Goal: Task Accomplishment & Management: Use online tool/utility

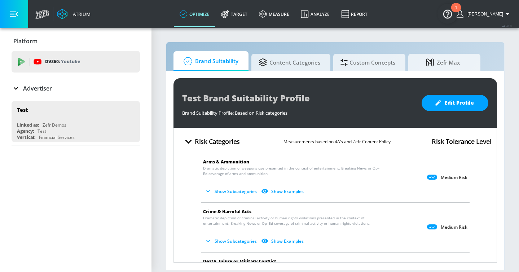
click at [50, 89] on p "Advertiser" at bounding box center [37, 88] width 29 height 8
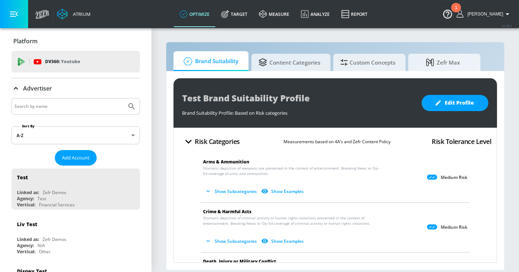
click at [50, 103] on input "Search by name" at bounding box center [68, 106] width 109 height 9
type input "astra"
click at [124, 98] on button "Submit Search" at bounding box center [132, 106] width 16 height 16
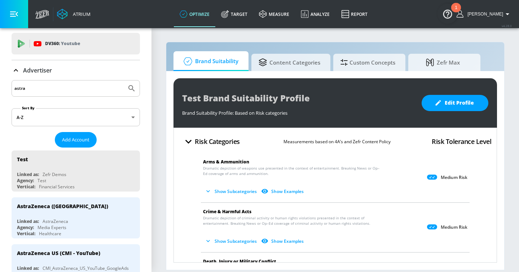
scroll to position [33, 0]
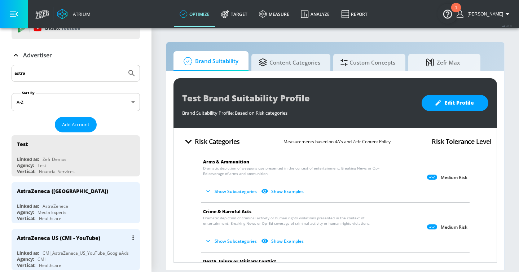
click at [113, 241] on div "AstraZeneca US (CMI - YouTube)" at bounding box center [77, 237] width 121 height 17
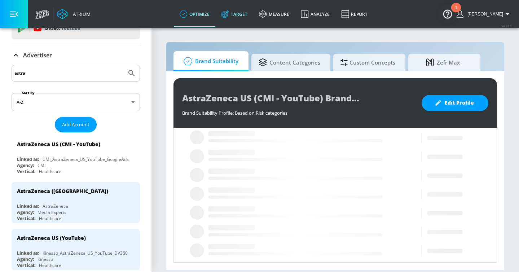
click at [247, 12] on link "Target" at bounding box center [234, 14] width 38 height 26
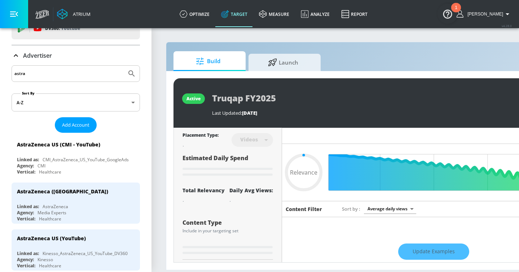
type input "0.05"
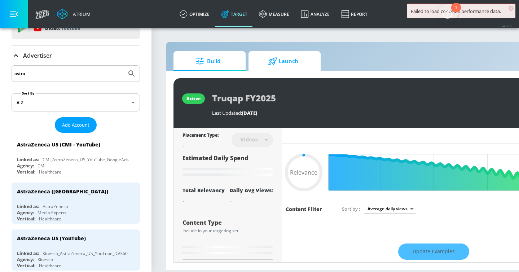
click at [282, 59] on span "Launch" at bounding box center [283, 61] width 55 height 17
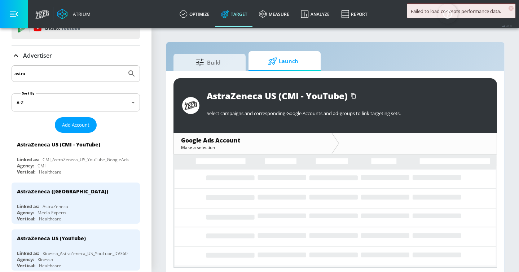
click at [19, 16] on button "button" at bounding box center [14, 14] width 28 height 28
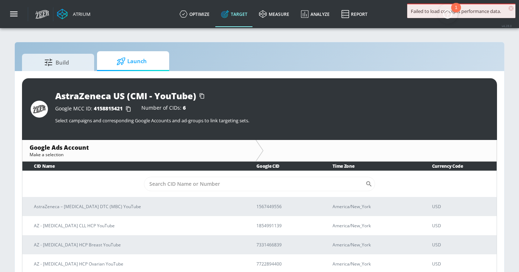
scroll to position [10, 0]
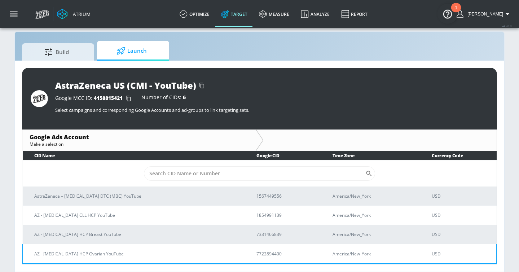
click at [111, 251] on p "AZ - Lynparza HCP Ovarian YouTube" at bounding box center [136, 254] width 205 height 8
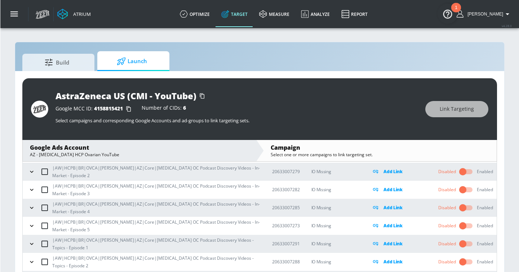
scroll to position [844, 0]
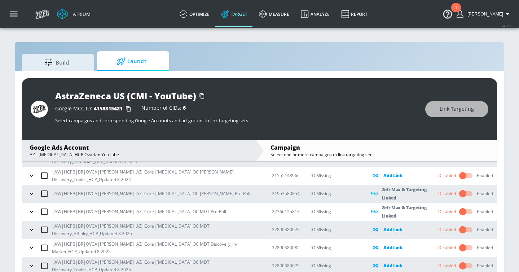
click at [32, 211] on icon "button" at bounding box center [31, 212] width 3 height 2
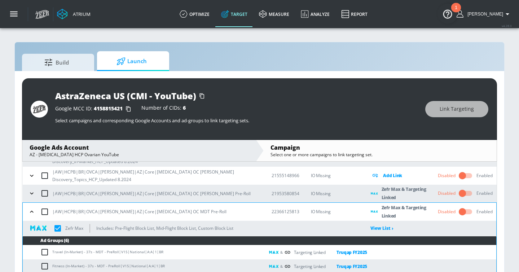
click at [32, 191] on icon "button" at bounding box center [31, 193] width 7 height 7
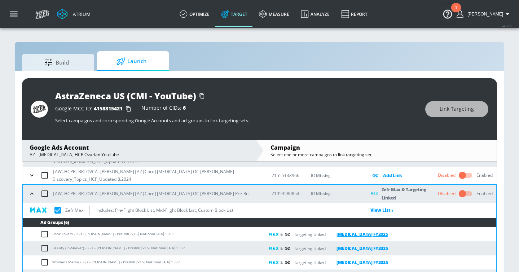
click at [360, 234] on link "Lynparza FY2025" at bounding box center [357, 234] width 62 height 8
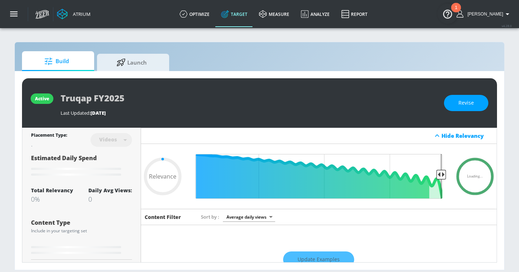
type input "0.5"
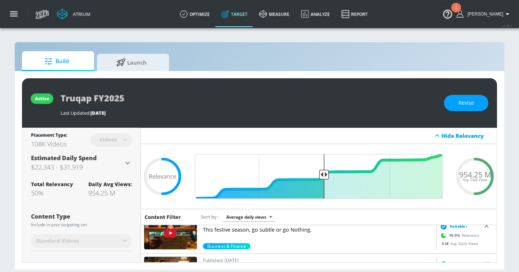
scroll to position [164, 0]
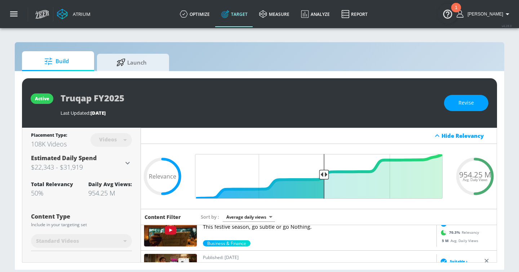
click at [264, 230] on p "This festive season, go subtle or go Nothing." at bounding box center [318, 226] width 231 height 7
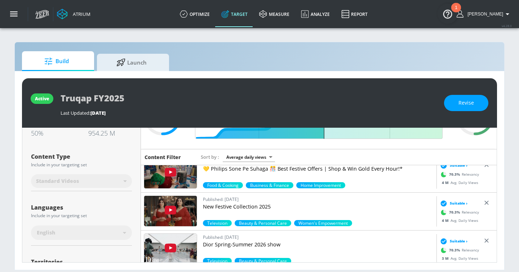
scroll to position [284, 0]
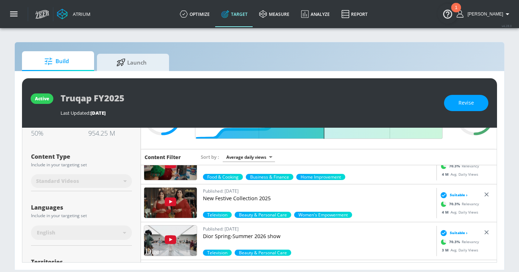
click at [244, 237] on p "Dior Spring-Summer 2026 show" at bounding box center [318, 236] width 231 height 7
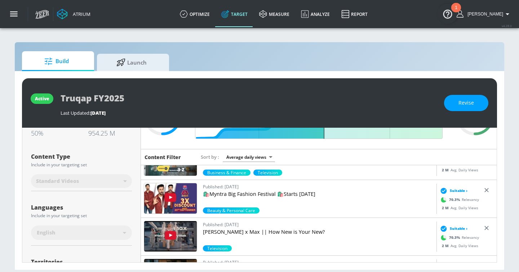
scroll to position [748, 0]
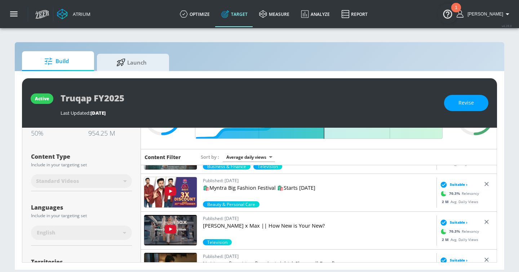
click at [267, 223] on p "Kalki Koechlin x Max || How New is Your New?" at bounding box center [318, 225] width 231 height 7
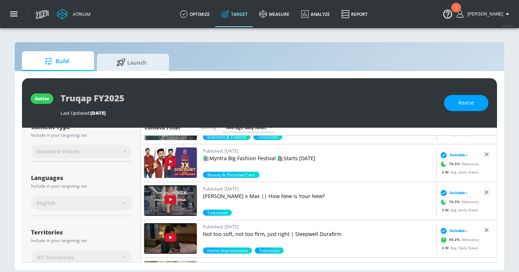
scroll to position [101, 0]
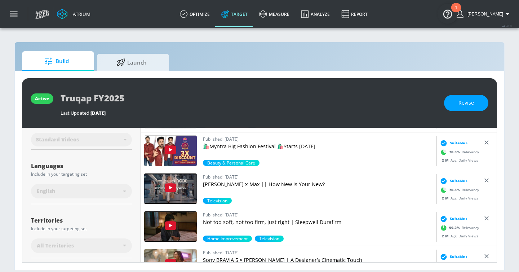
click at [275, 221] on p "Not too soft, not too firm, just right | Sleepwell Durafirm" at bounding box center [318, 221] width 231 height 7
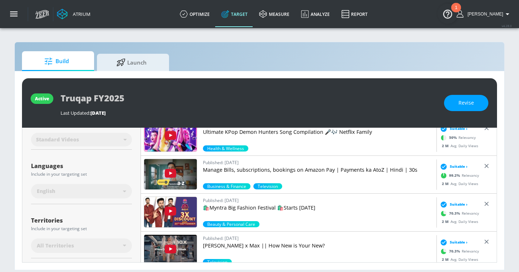
scroll to position [683, 0]
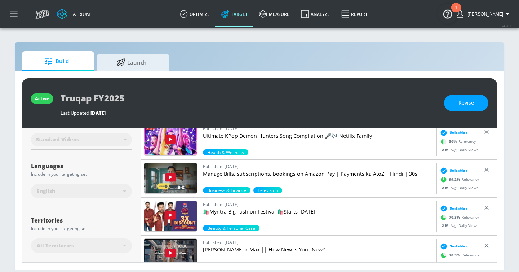
click at [255, 212] on p "🛍️Myntra Big Fashion Festival 🛍️Starts 20th September" at bounding box center [318, 211] width 231 height 7
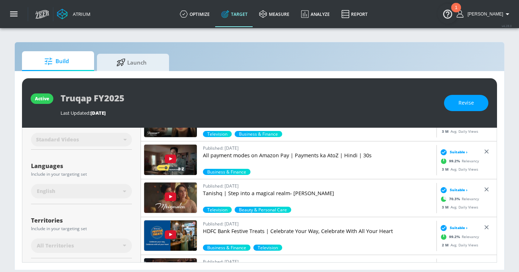
scroll to position [470, 0]
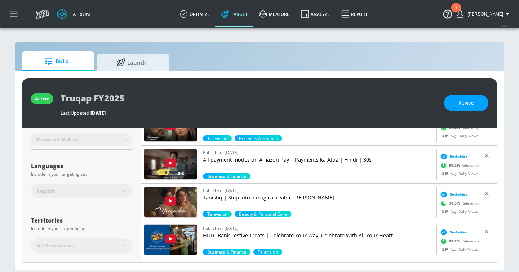
click at [222, 196] on p "Tanishq | Step into a magical realm- Mriganka​​" at bounding box center [318, 197] width 231 height 7
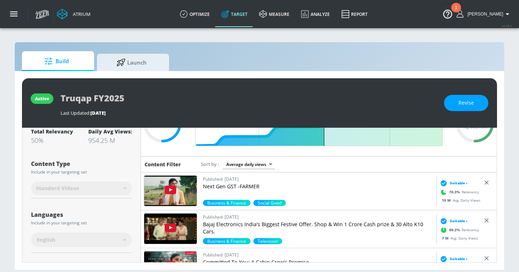
scroll to position [48, 0]
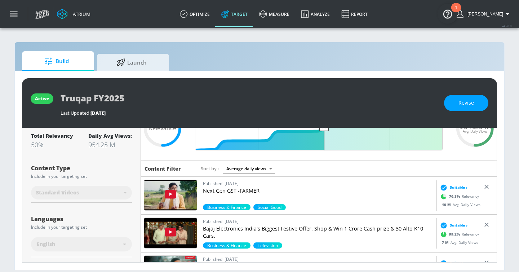
click at [230, 229] on p "Bajaj Electronics India's Biggest Festive Offer. Shop & Win 1 Crore Cash prize …" at bounding box center [318, 232] width 231 height 14
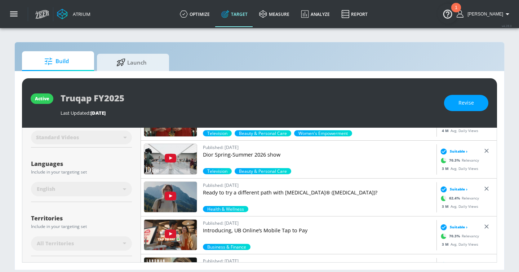
scroll to position [331, 0]
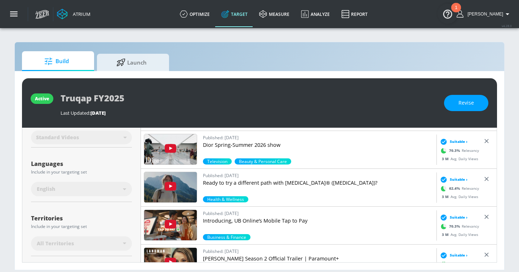
click at [218, 180] on p "Ready to try a different path with SPRAVATO® (esketamine)?" at bounding box center [318, 182] width 231 height 7
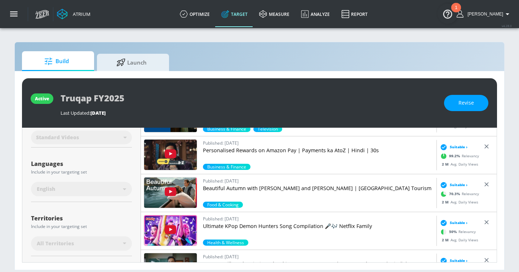
scroll to position [594, 0]
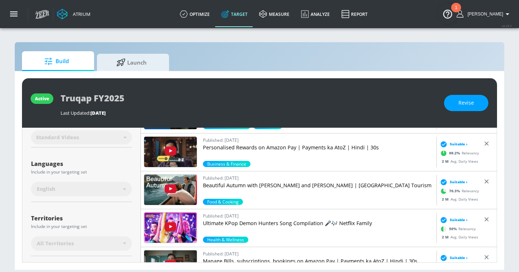
click at [223, 183] on p "Beautiful Autumn with Halle Berry and Roger Federer | Switzerland Tourism" at bounding box center [318, 185] width 231 height 7
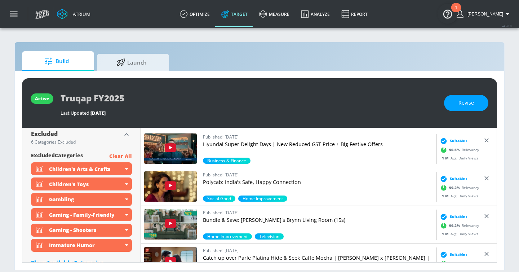
scroll to position [926, 0]
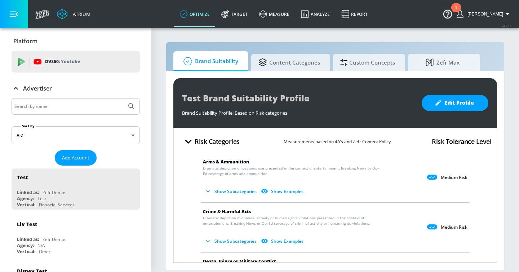
click at [88, 105] on input "Search by name" at bounding box center [68, 106] width 109 height 9
type input "mattel"
click at [124, 98] on button "Submit Search" at bounding box center [132, 106] width 16 height 16
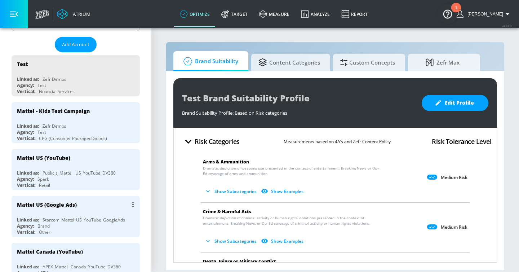
scroll to position [114, 0]
click at [92, 207] on div "Mattel US (Google Ads)" at bounding box center [77, 203] width 121 height 17
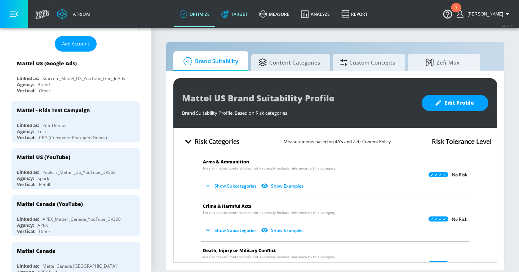
click at [249, 17] on link "Target" at bounding box center [235, 14] width 38 height 26
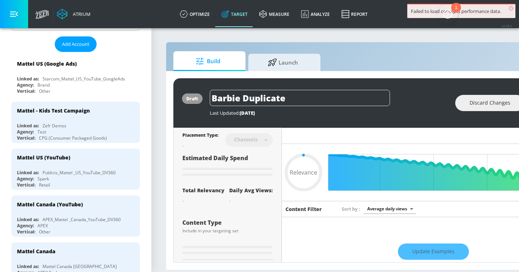
click at [9, 12] on button "button" at bounding box center [14, 14] width 28 height 28
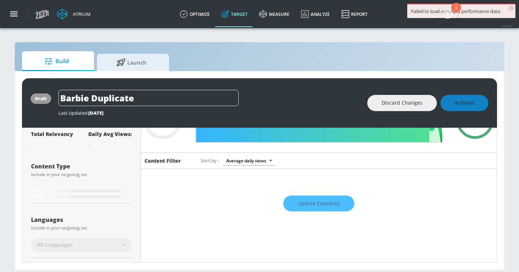
type input "0.65"
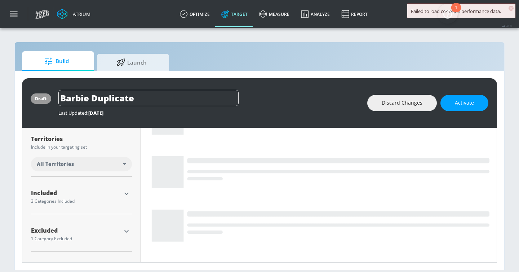
scroll to position [207, 0]
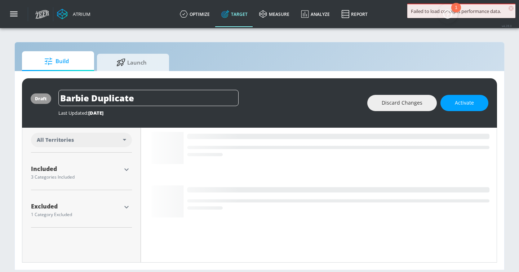
click at [127, 170] on icon "button" at bounding box center [126, 169] width 9 height 9
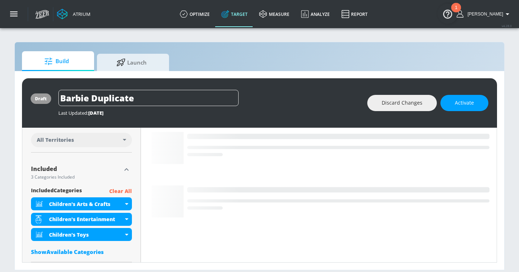
click at [88, 250] on div "Show Available Categories" at bounding box center [81, 251] width 101 height 7
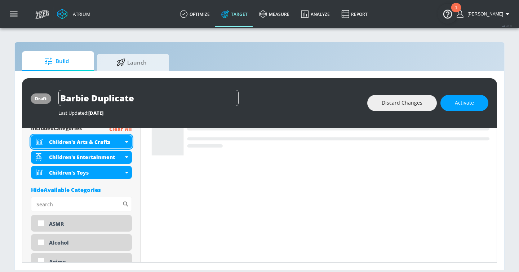
scroll to position [303, 0]
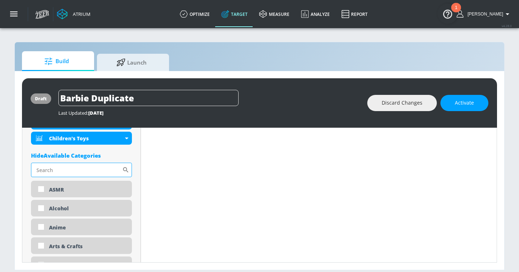
click at [82, 174] on input "Sort By" at bounding box center [76, 170] width 91 height 14
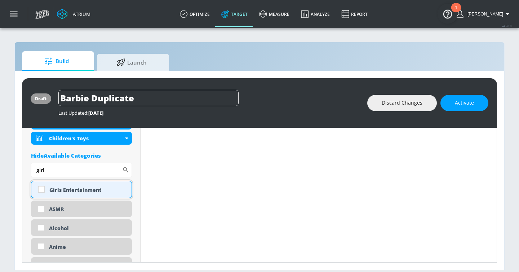
type input "girl"
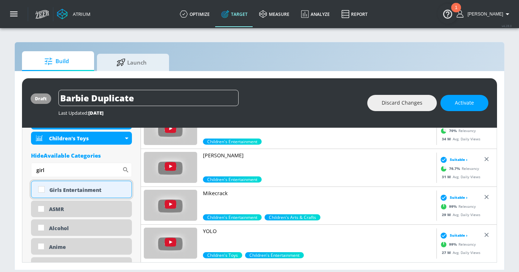
click at [80, 189] on div "Girls Entertainment" at bounding box center [87, 189] width 77 height 7
checkbox input "true"
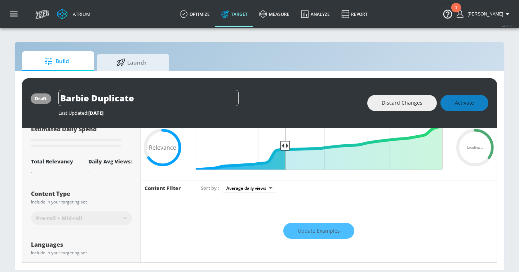
scroll to position [28, 0]
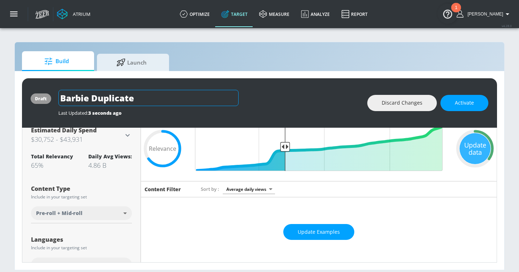
drag, startPoint x: 92, startPoint y: 98, endPoint x: 177, endPoint y: 98, distance: 85.4
click at [177, 98] on input "Barbie Duplicate" at bounding box center [148, 98] width 180 height 16
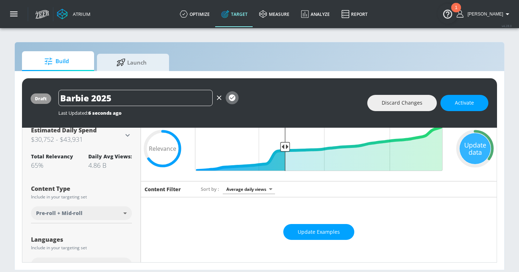
click at [232, 98] on icon "button" at bounding box center [232, 98] width 8 height 8
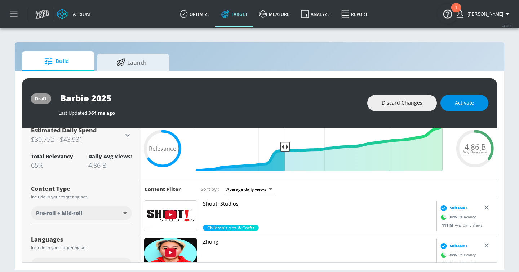
click at [459, 106] on span "Activate" at bounding box center [464, 102] width 19 height 9
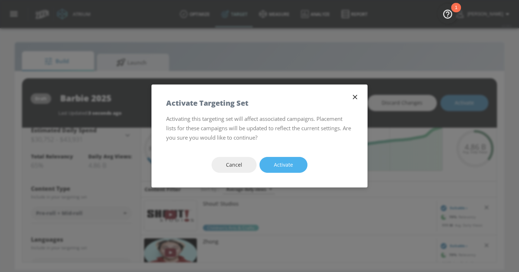
click at [293, 163] on button "Activate" at bounding box center [284, 165] width 48 height 16
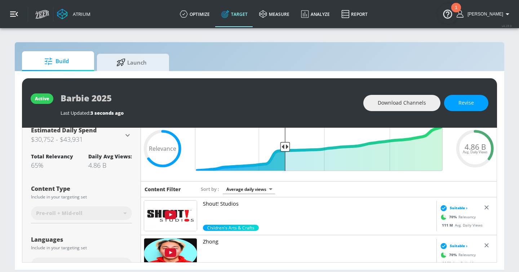
click at [16, 13] on icon "button" at bounding box center [14, 14] width 8 height 5
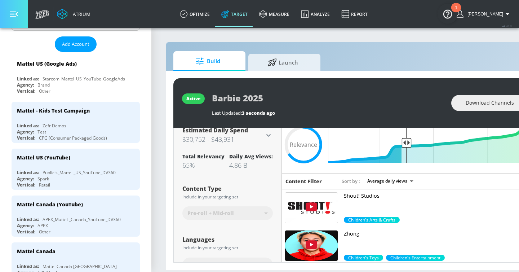
click at [13, 14] on icon "button" at bounding box center [14, 14] width 8 height 5
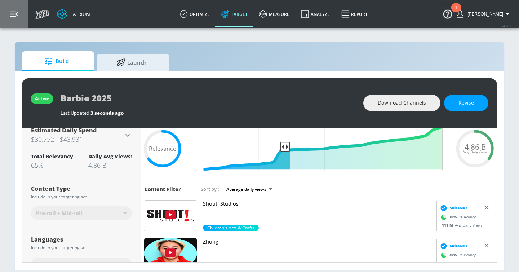
click at [13, 14] on icon "button" at bounding box center [14, 14] width 8 height 5
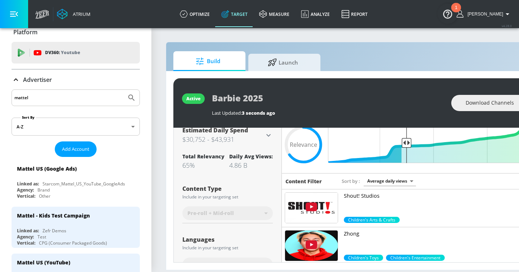
scroll to position [0, 0]
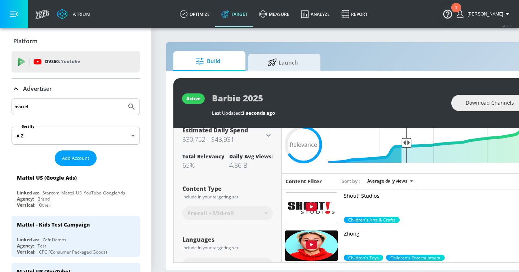
click at [19, 88] on icon at bounding box center [16, 88] width 9 height 9
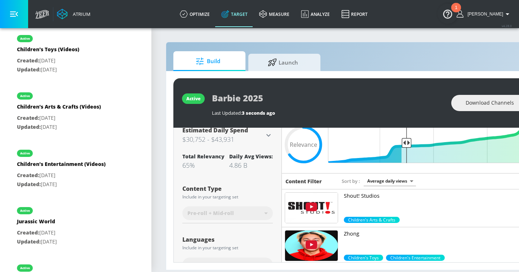
scroll to position [777, 0]
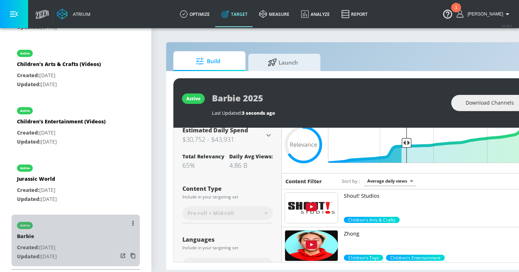
click at [89, 229] on div "active Barbie Created: Oct. 18, 2024 Updated: Jun. 13, 2025" at bounding box center [76, 240] width 128 height 52
type input "Barbie"
type input "videos"
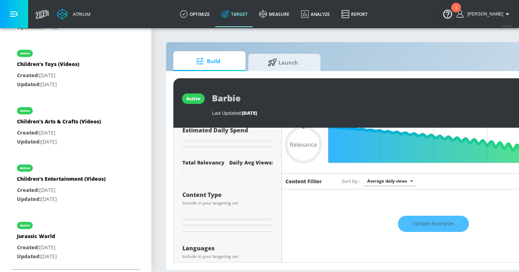
scroll to position [19, 0]
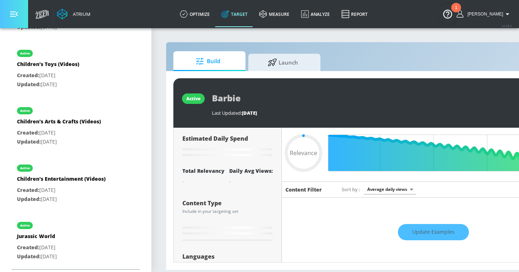
click at [13, 13] on icon "button" at bounding box center [14, 14] width 8 height 8
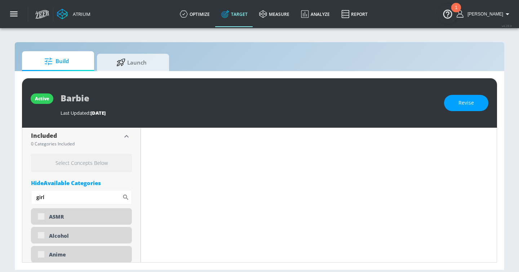
scroll to position [251, 0]
type input "0.65"
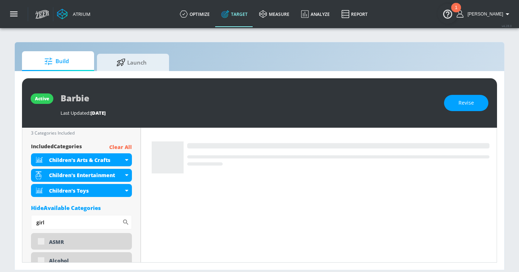
scroll to position [243, 0]
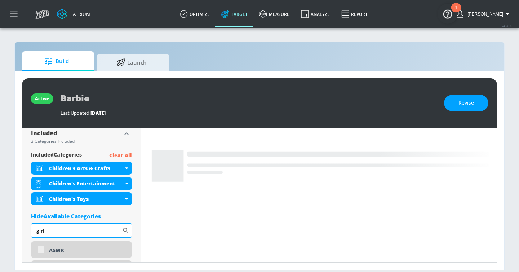
click at [81, 229] on input "girl" at bounding box center [76, 230] width 91 height 14
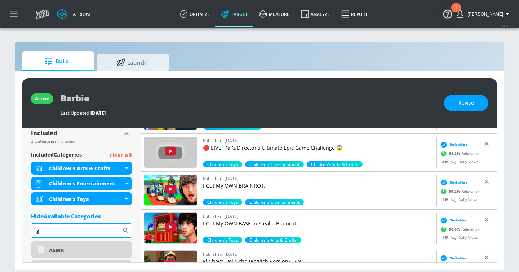
type input "g"
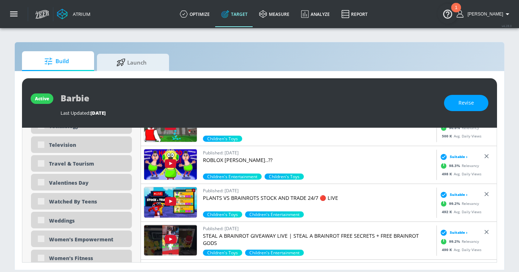
scroll to position [2252, 0]
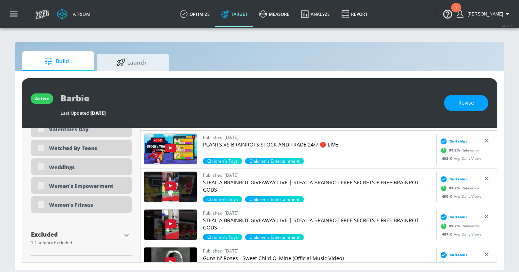
click at [127, 233] on icon "button" at bounding box center [126, 235] width 9 height 9
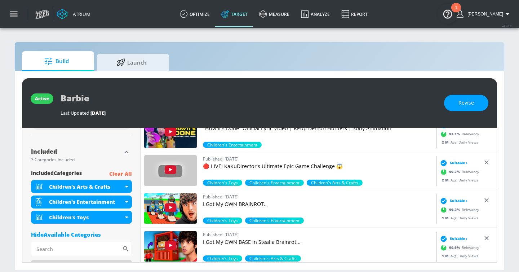
scroll to position [0, 0]
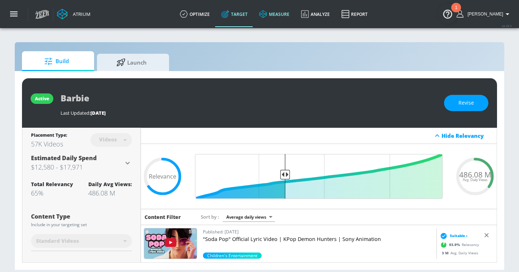
click at [286, 13] on link "measure" at bounding box center [274, 14] width 42 height 26
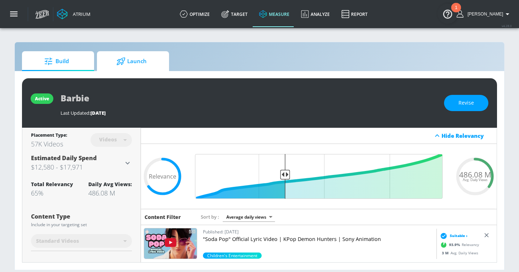
click at [151, 58] on span "Launch" at bounding box center [131, 61] width 55 height 17
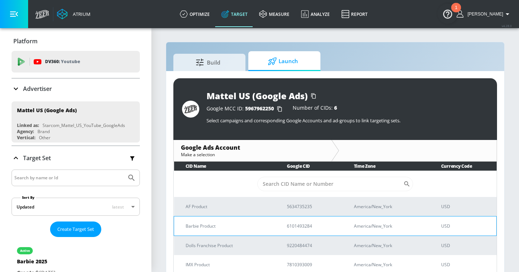
click at [234, 226] on p "Barbie Product" at bounding box center [228, 226] width 84 height 8
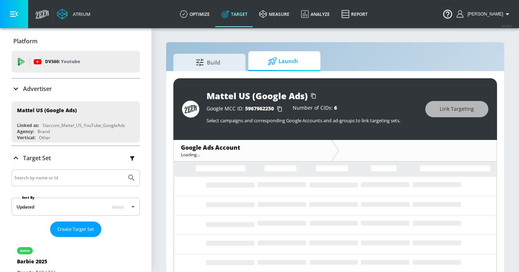
click at [20, 16] on button "button" at bounding box center [14, 14] width 28 height 28
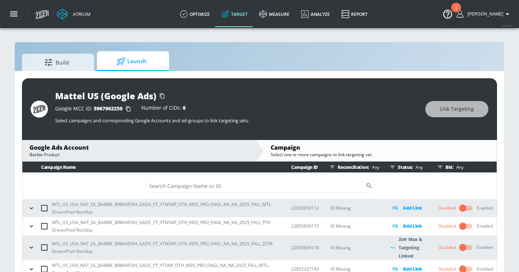
scroll to position [10, 0]
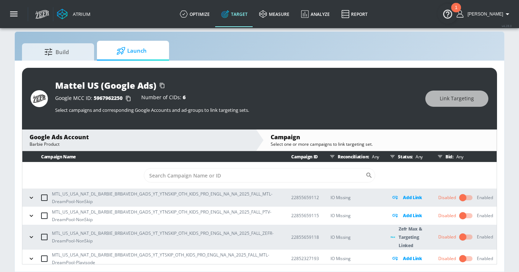
click at [30, 237] on icon "button" at bounding box center [31, 237] width 3 height 2
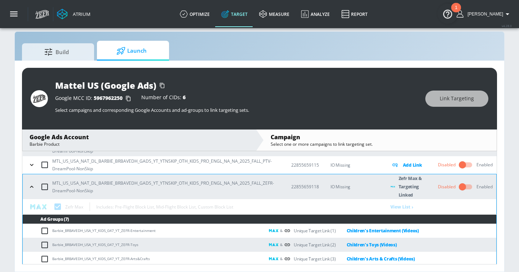
scroll to position [45, 0]
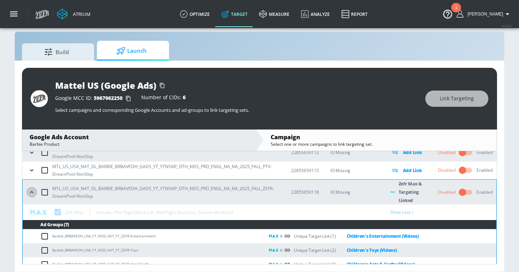
click at [31, 191] on icon "button" at bounding box center [31, 192] width 7 height 7
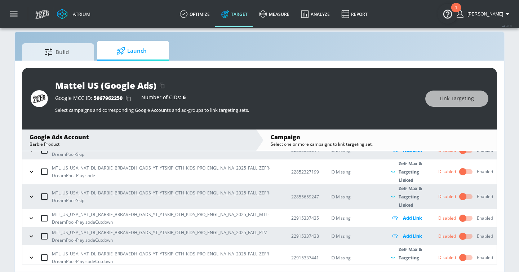
scroll to position [171, 0]
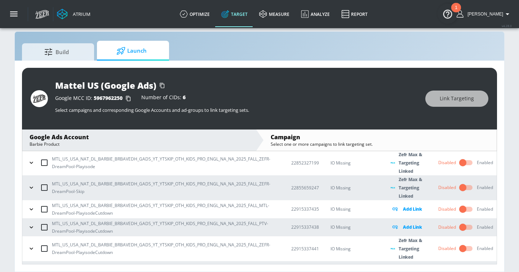
click at [30, 161] on icon "button" at bounding box center [31, 162] width 7 height 7
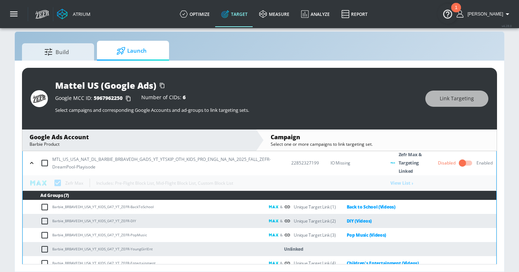
scroll to position [172, 0]
click at [30, 161] on icon "button" at bounding box center [31, 162] width 7 height 7
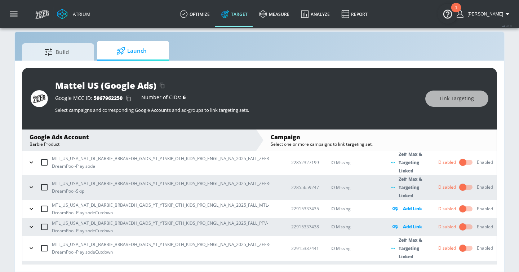
scroll to position [171, 0]
click at [31, 189] on icon "button" at bounding box center [31, 187] width 7 height 7
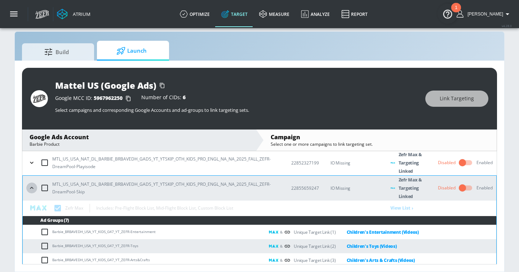
click at [31, 189] on icon "button" at bounding box center [31, 187] width 7 height 7
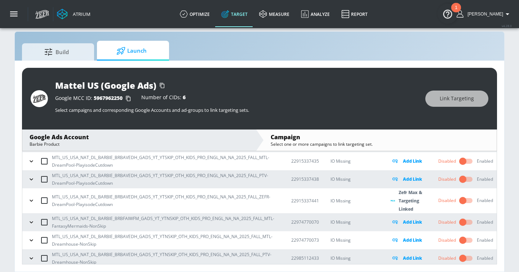
scroll to position [220, 0]
click at [30, 201] on icon "button" at bounding box center [31, 199] width 7 height 7
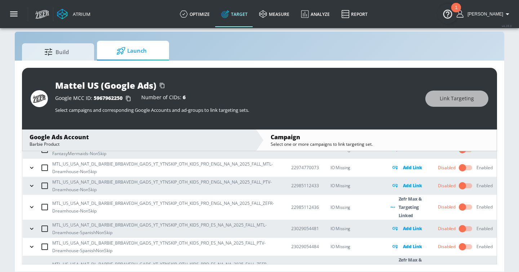
scroll to position [420, 0]
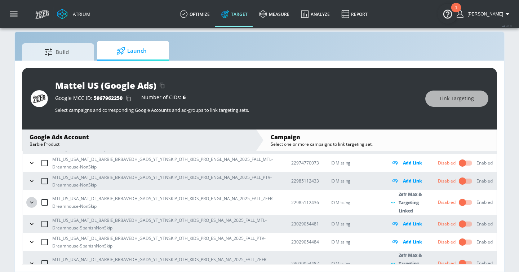
click at [33, 201] on icon "button" at bounding box center [31, 202] width 7 height 7
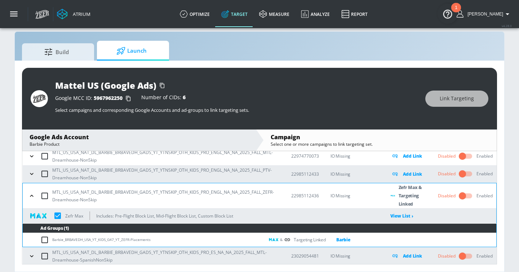
scroll to position [429, 0]
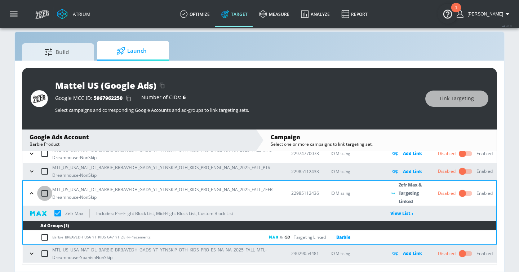
click at [47, 193] on input "checkbox" at bounding box center [44, 193] width 15 height 15
checkbox input "true"
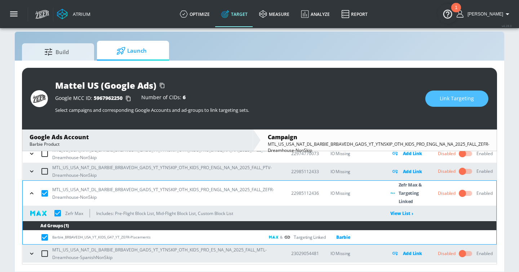
click at [451, 100] on span "Link Targeting" at bounding box center [457, 98] width 34 height 9
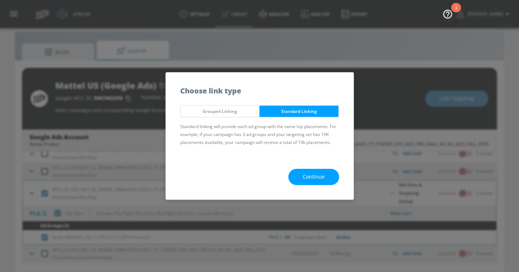
click at [315, 173] on span "Continue" at bounding box center [314, 176] width 22 height 9
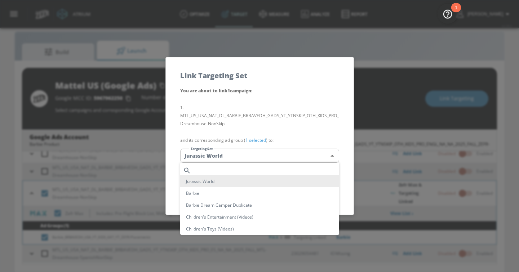
click at [283, 156] on body "Atrium optimize Target measure Analyze Report optimize Target measure Analyze R…" at bounding box center [259, 131] width 519 height 282
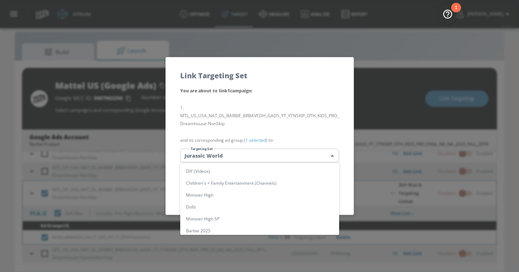
scroll to position [122, 0]
click at [249, 227] on li "Barbie 2025" at bounding box center [259, 226] width 159 height 12
type input "79d1994b-bed5-4480-bd9c-5abb27642d04"
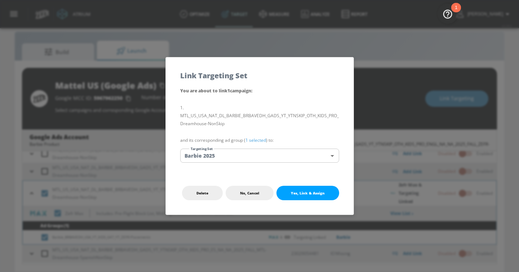
click at [293, 190] on span "Yes, Link & Assign" at bounding box center [308, 193] width 34 height 6
checkbox input "false"
checkbox input "true"
checkbox input "false"
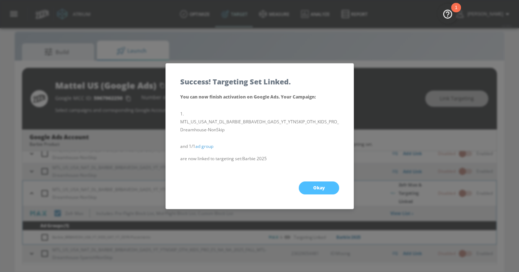
click at [317, 184] on button "Okay" at bounding box center [319, 187] width 40 height 13
checkbox input "true"
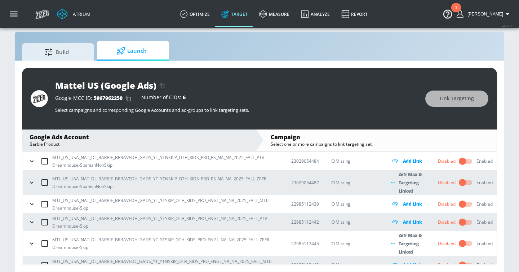
scroll to position [542, 0]
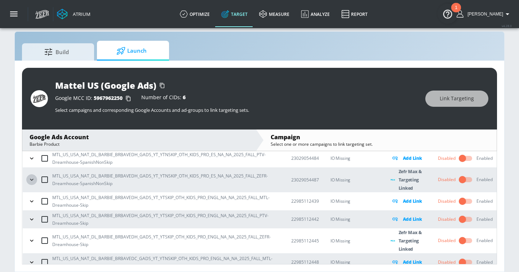
click at [32, 181] on icon "button" at bounding box center [31, 180] width 3 height 2
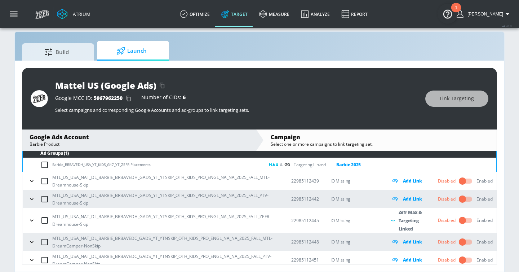
scroll to position [602, 0]
click at [28, 220] on icon "button" at bounding box center [31, 219] width 7 height 7
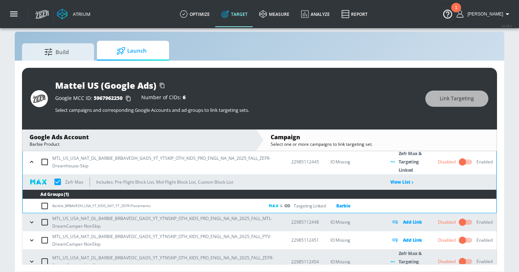
scroll to position [668, 0]
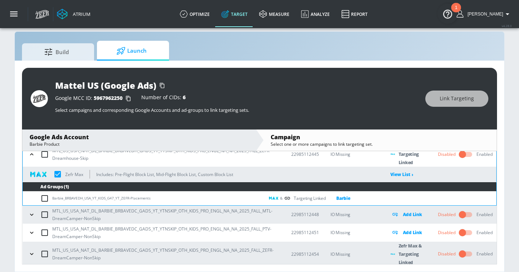
click at [46, 155] on input "checkbox" at bounding box center [44, 154] width 15 height 15
checkbox input "true"
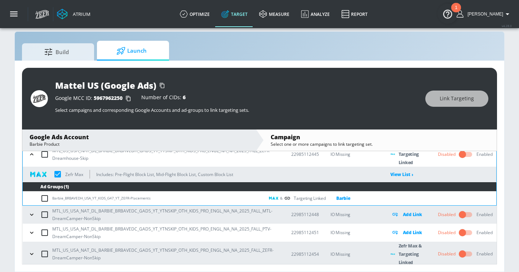
checkbox input "true"
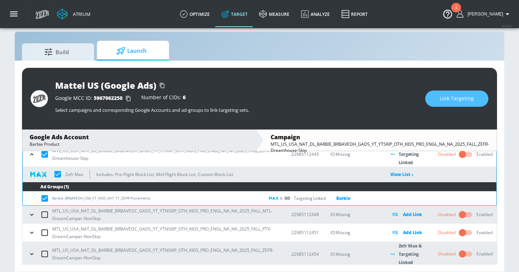
click at [452, 94] on button "Link Targeting" at bounding box center [456, 98] width 63 height 16
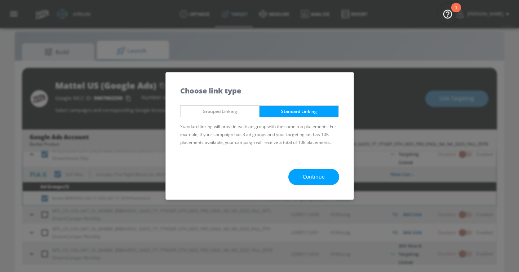
click at [311, 171] on button "Continue" at bounding box center [313, 177] width 51 height 16
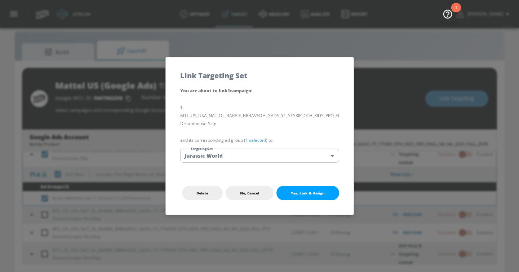
click at [285, 159] on body "Atrium optimize Target measure Analyze Report optimize Target measure Analyze R…" at bounding box center [259, 131] width 519 height 282
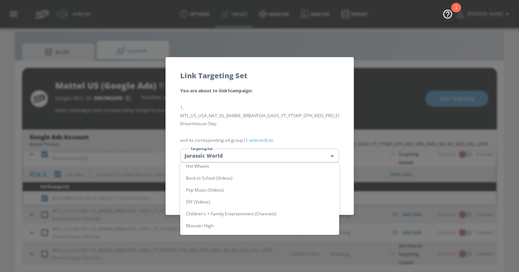
scroll to position [122, 0]
click at [248, 226] on li "Barbie 2025" at bounding box center [259, 226] width 159 height 12
type input "79d1994b-bed5-4480-bd9c-5abb27642d04"
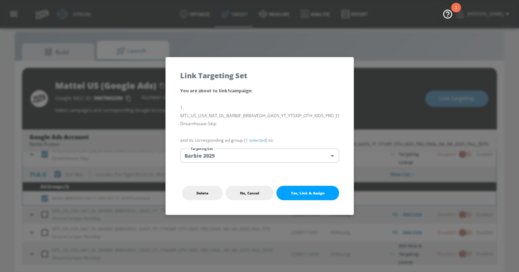
click at [290, 198] on button "Yes, Link & Assign" at bounding box center [307, 193] width 63 height 14
checkbox input "false"
checkbox input "true"
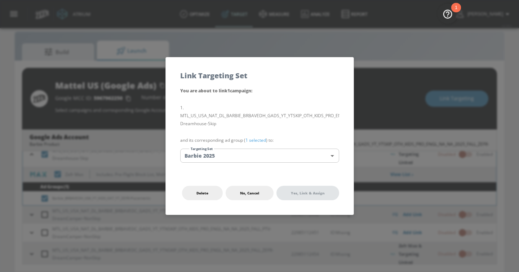
checkbox input "true"
checkbox input "false"
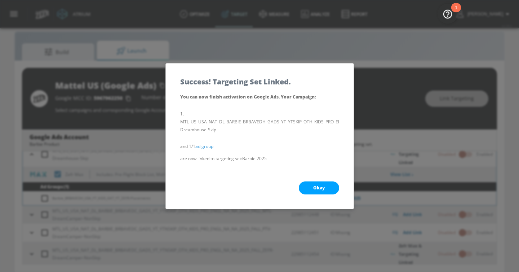
click at [314, 178] on div "Okay" at bounding box center [260, 188] width 188 height 42
click at [314, 187] on span "Okay" at bounding box center [319, 188] width 12 height 6
checkbox input "true"
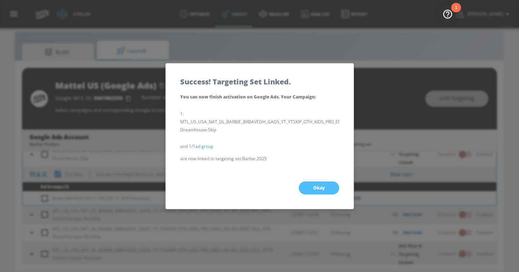
checkbox input "true"
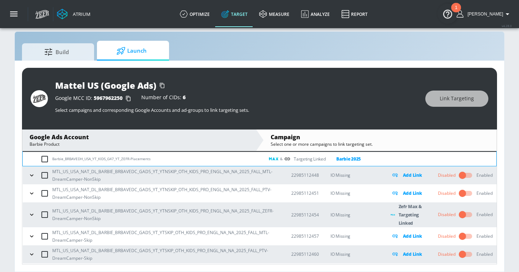
scroll to position [708, 0]
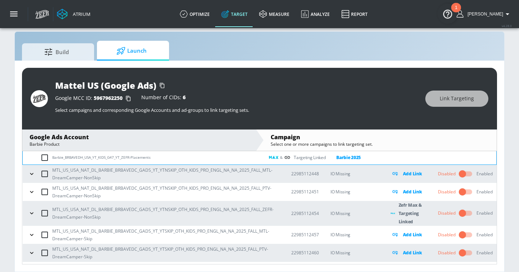
click at [27, 214] on button "button" at bounding box center [31, 213] width 11 height 11
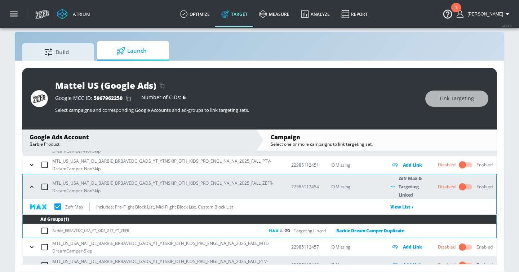
scroll to position [736, 0]
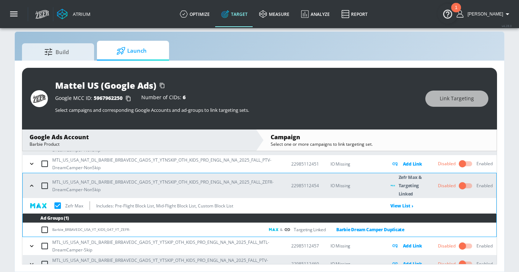
click at [47, 187] on input "checkbox" at bounding box center [44, 185] width 15 height 15
checkbox input "true"
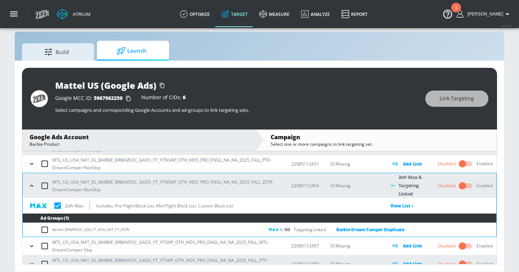
checkbox input "true"
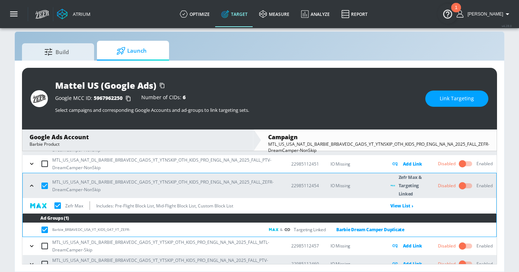
click at [455, 97] on span "Link Targeting" at bounding box center [457, 98] width 34 height 9
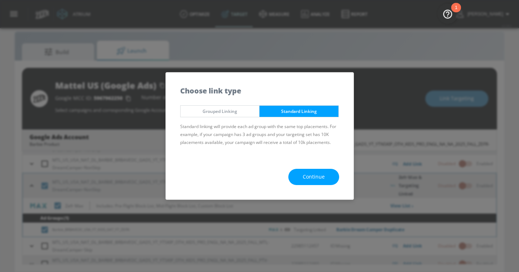
click at [309, 174] on span "Continue" at bounding box center [314, 176] width 22 height 9
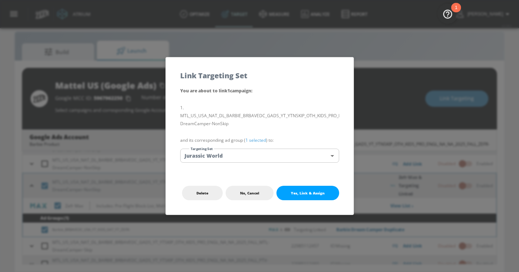
click at [288, 158] on body "Atrium optimize Target measure Analyze Report optimize Target measure Analyze R…" at bounding box center [259, 131] width 519 height 282
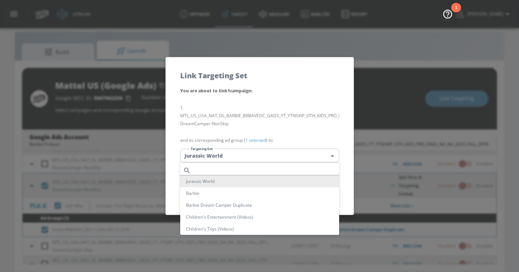
scroll to position [122, 0]
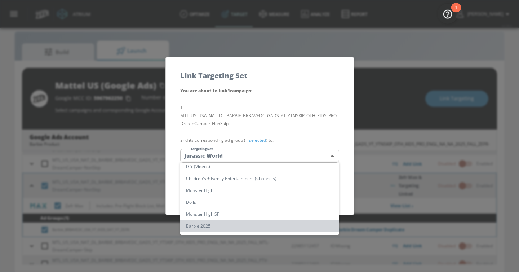
click at [265, 222] on li "Barbie 2025" at bounding box center [259, 226] width 159 height 12
type input "79d1994b-bed5-4480-bd9c-5abb27642d04"
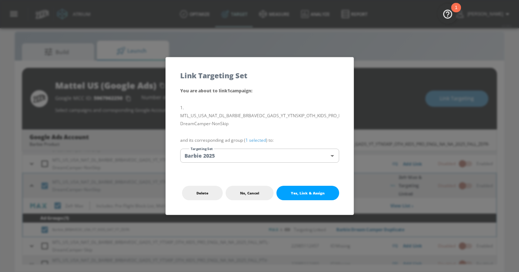
click at [306, 191] on span "Yes, Link & Assign" at bounding box center [308, 193] width 34 height 6
checkbox input "false"
checkbox input "true"
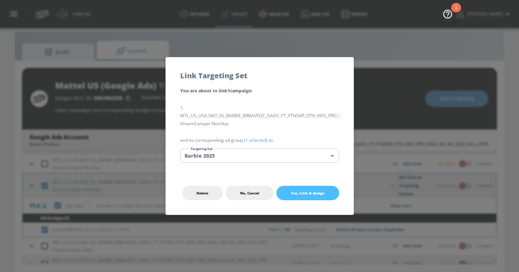
checkbox input "true"
checkbox input "false"
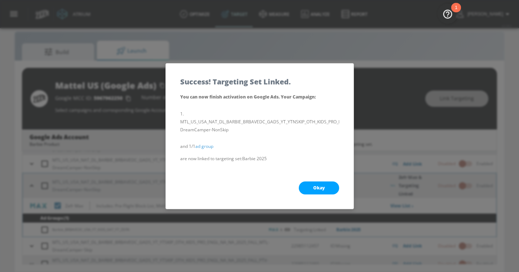
click at [314, 187] on span "Okay" at bounding box center [319, 188] width 12 height 6
checkbox input "true"
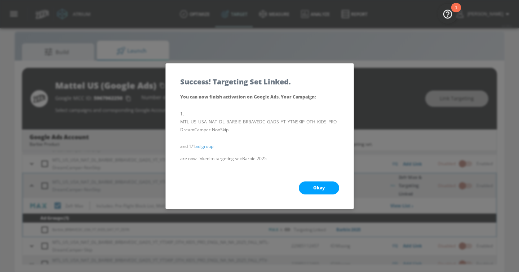
checkbox input "true"
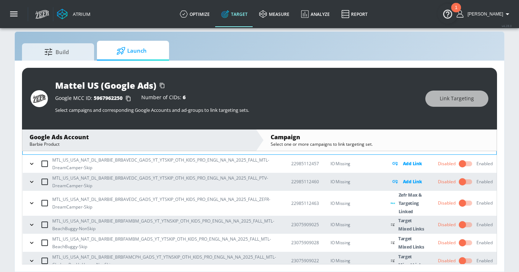
scroll to position [825, 0]
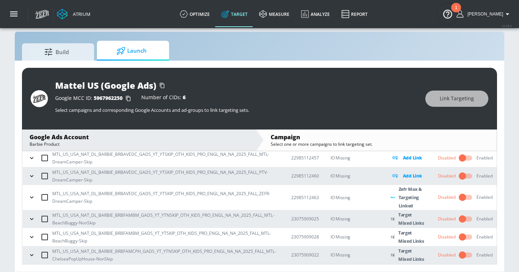
click at [30, 196] on icon "button" at bounding box center [31, 197] width 7 height 7
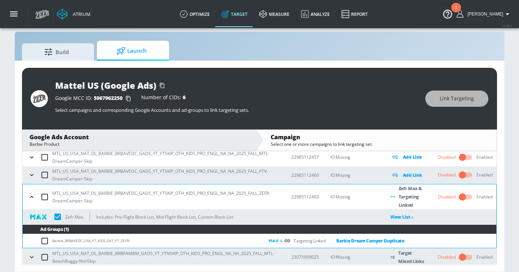
scroll to position [828, 0]
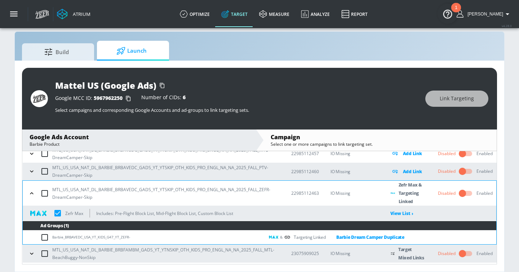
click at [43, 195] on input "checkbox" at bounding box center [44, 193] width 15 height 15
checkbox input "true"
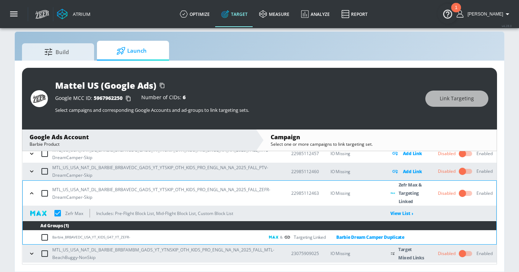
checkbox input "true"
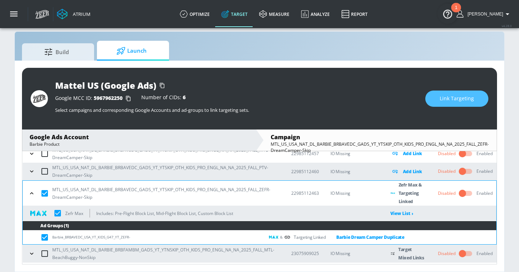
click at [447, 101] on span "Link Targeting" at bounding box center [457, 98] width 34 height 9
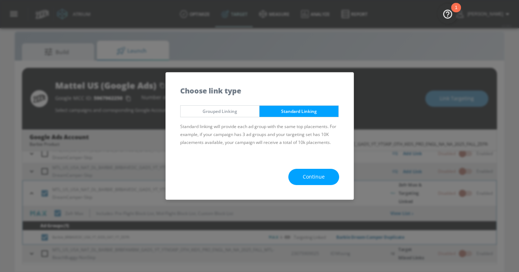
click at [322, 176] on span "Continue" at bounding box center [314, 176] width 22 height 9
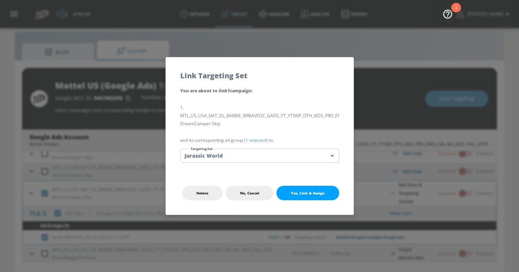
click at [305, 163] on div "You are about to link 1 campaign : MTL_US_USA_NAT_DL_BARBIE_BRBAVEDC_GADS_YT_YT…" at bounding box center [260, 129] width 188 height 85
click at [298, 157] on body "Atrium optimize Target measure Analyze Report optimize Target measure Analyze R…" at bounding box center [259, 131] width 519 height 282
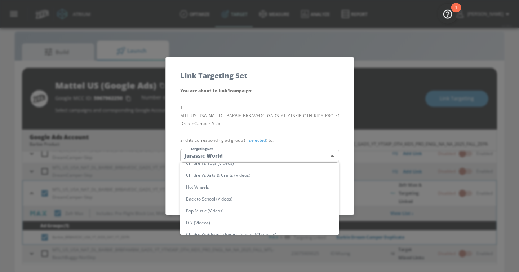
scroll to position [122, 0]
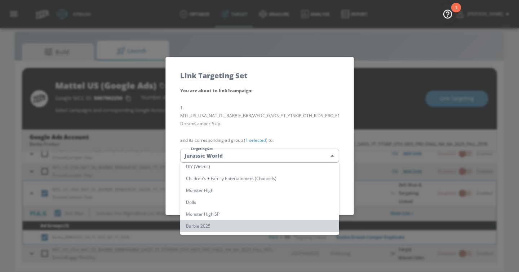
click at [270, 228] on li "Barbie 2025" at bounding box center [259, 226] width 159 height 12
type input "79d1994b-bed5-4480-bd9c-5abb27642d04"
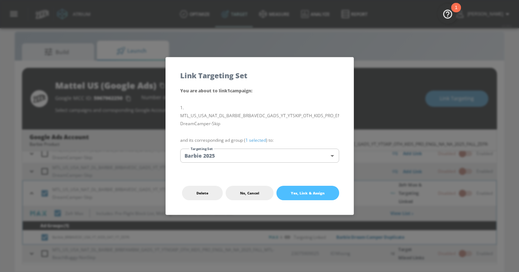
click at [304, 191] on span "Yes, Link & Assign" at bounding box center [308, 193] width 34 height 6
checkbox input "false"
checkbox input "true"
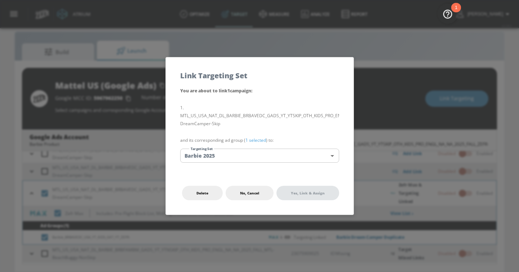
checkbox input "true"
checkbox input "false"
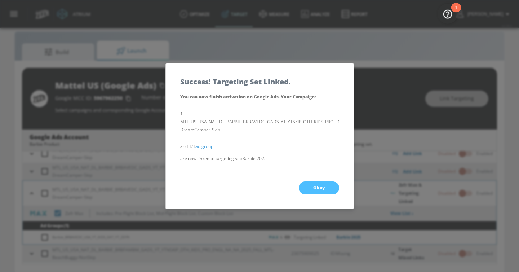
click at [334, 188] on button "Okay" at bounding box center [319, 187] width 40 height 13
checkbox input "true"
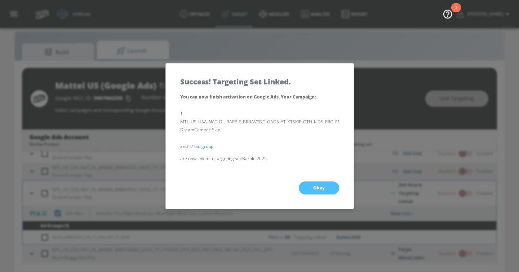
checkbox input "true"
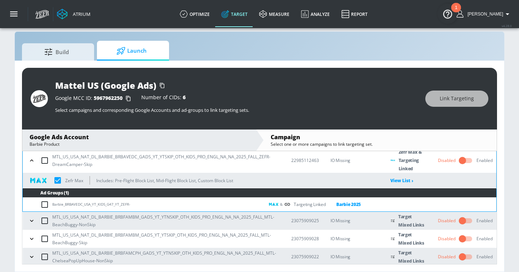
scroll to position [864, 0]
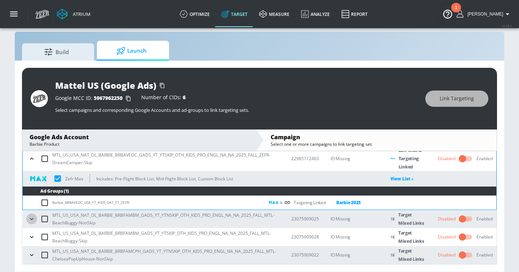
click at [31, 218] on icon "button" at bounding box center [31, 218] width 7 height 7
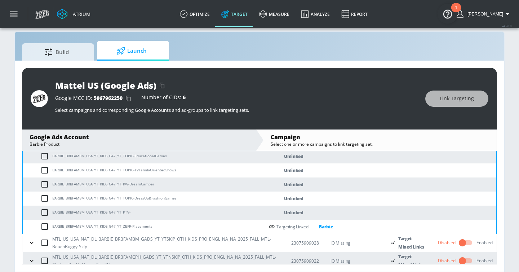
scroll to position [1156, 0]
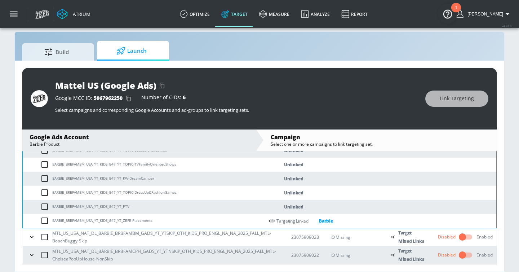
click at [46, 220] on input "checkbox" at bounding box center [46, 220] width 12 height 9
checkbox input "true"
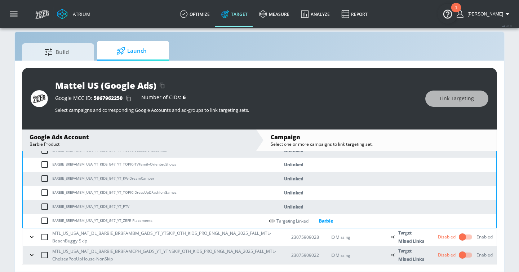
checkbox input "true"
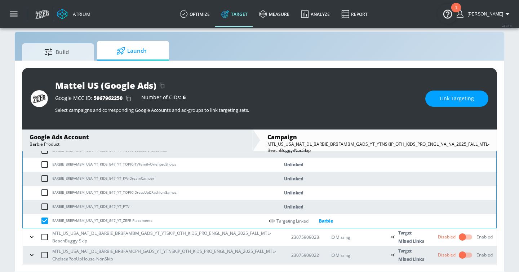
click at [461, 101] on span "Link Targeting" at bounding box center [457, 98] width 34 height 9
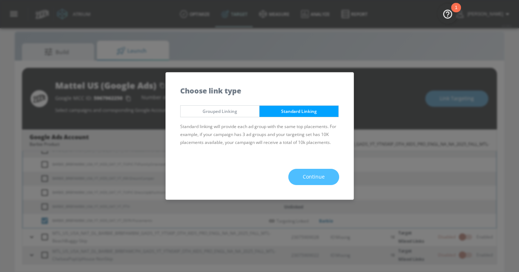
click at [320, 173] on span "Continue" at bounding box center [314, 176] width 22 height 9
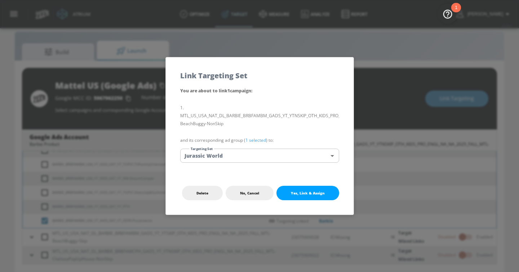
click at [286, 160] on body "Atrium optimize Target measure Analyze Report optimize Target measure Analyze R…" at bounding box center [259, 131] width 519 height 282
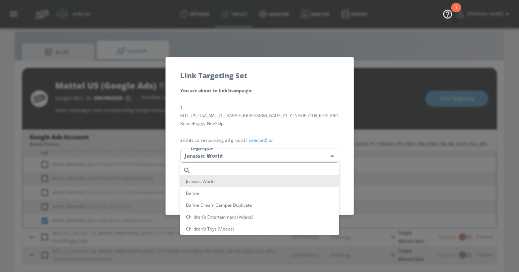
scroll to position [122, 0]
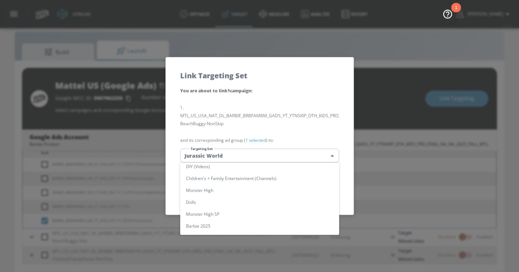
click at [254, 225] on li "Barbie 2025" at bounding box center [259, 226] width 159 height 12
type input "79d1994b-bed5-4480-bd9c-5abb27642d04"
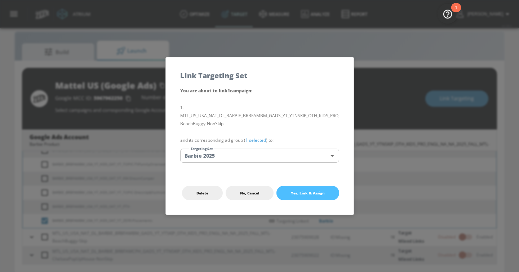
click at [302, 196] on button "Yes, Link & Assign" at bounding box center [307, 193] width 63 height 14
checkbox input "true"
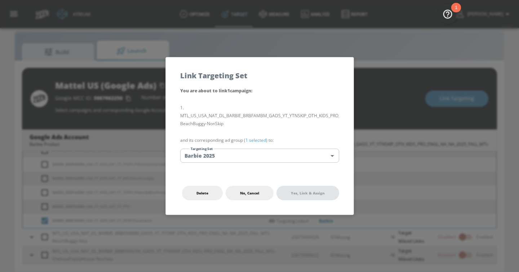
checkbox input "true"
checkbox input "false"
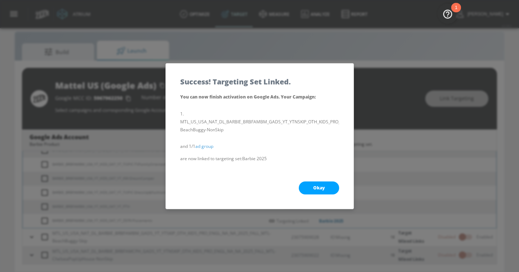
click at [323, 183] on button "Okay" at bounding box center [319, 187] width 40 height 13
checkbox input "true"
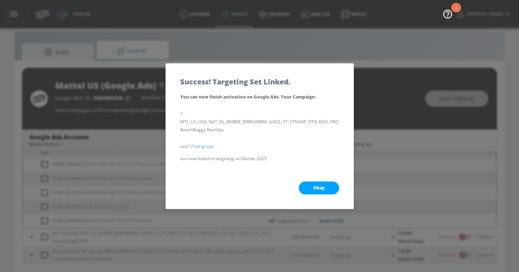
checkbox input "true"
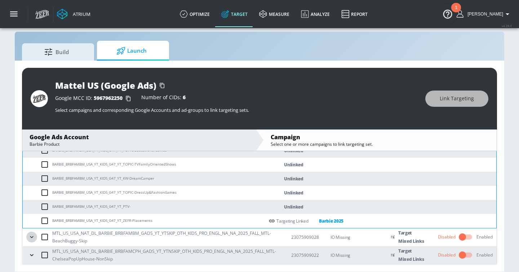
click at [33, 238] on icon "button" at bounding box center [31, 236] width 7 height 7
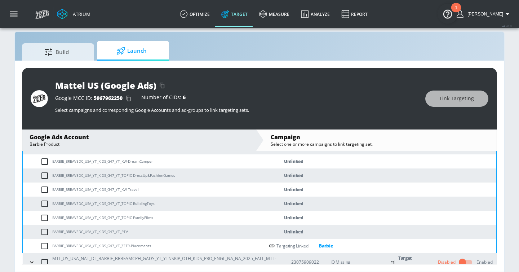
scroll to position [1448, 0]
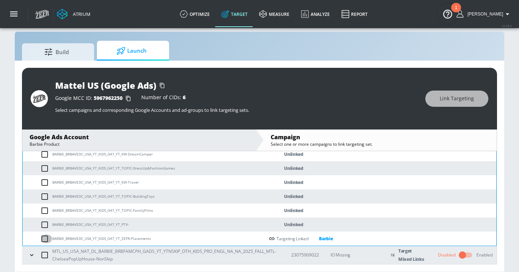
click at [46, 240] on input "checkbox" at bounding box center [46, 238] width 12 height 9
checkbox input "true"
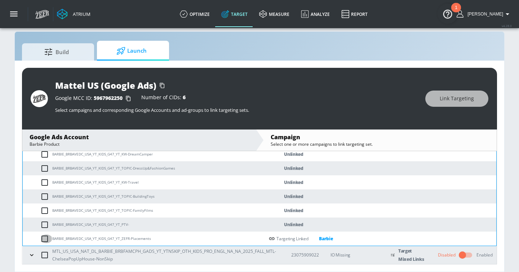
checkbox input "true"
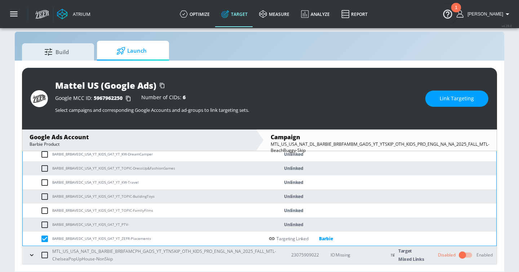
click at [455, 96] on span "Link Targeting" at bounding box center [457, 98] width 34 height 9
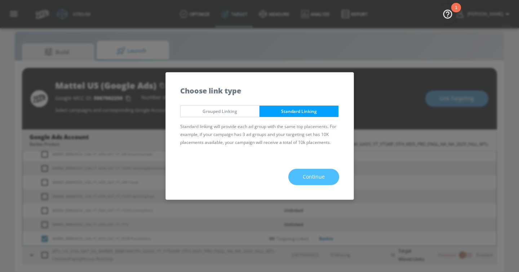
click at [307, 177] on span "Continue" at bounding box center [314, 176] width 22 height 9
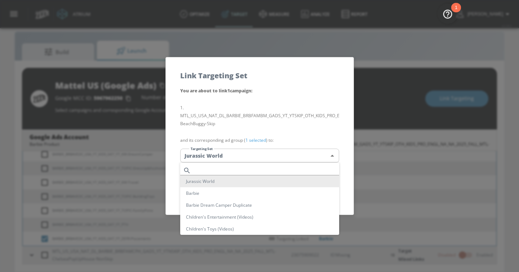
click at [294, 160] on body "Atrium optimize Target measure Analyze Report optimize Target measure Analyze R…" at bounding box center [259, 131] width 519 height 282
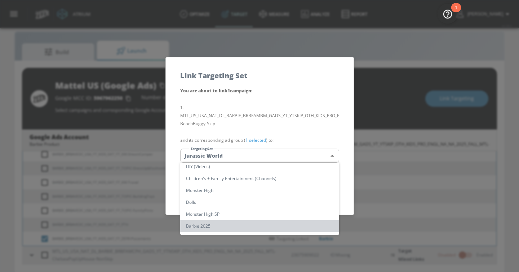
click at [251, 225] on li "Barbie 2025" at bounding box center [259, 226] width 159 height 12
type input "79d1994b-bed5-4480-bd9c-5abb27642d04"
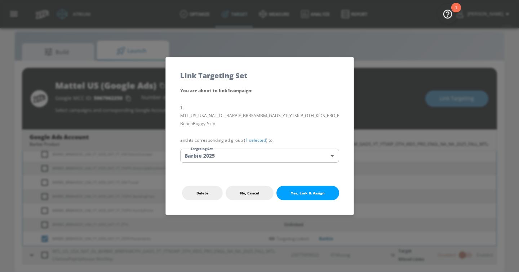
click at [305, 190] on span "Yes, Link & Assign" at bounding box center [308, 193] width 34 height 6
checkbox input "true"
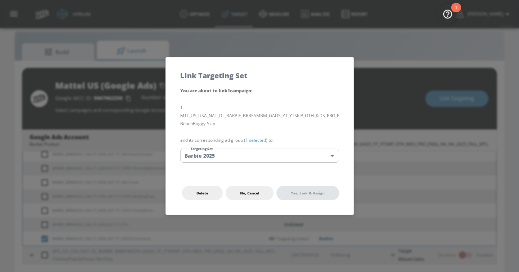
checkbox input "true"
checkbox input "false"
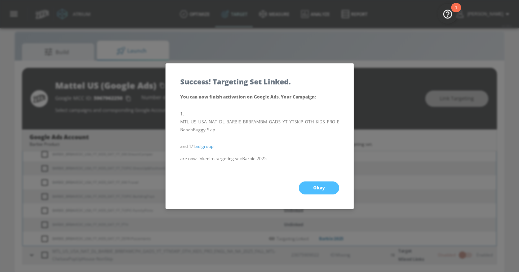
click at [328, 190] on button "Okay" at bounding box center [319, 187] width 40 height 13
checkbox input "true"
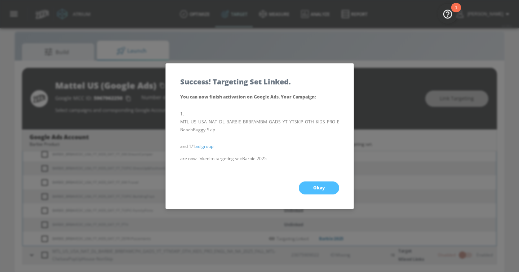
checkbox input "true"
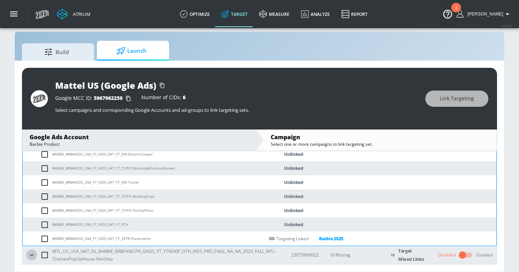
click at [30, 257] on icon "button" at bounding box center [31, 254] width 7 height 7
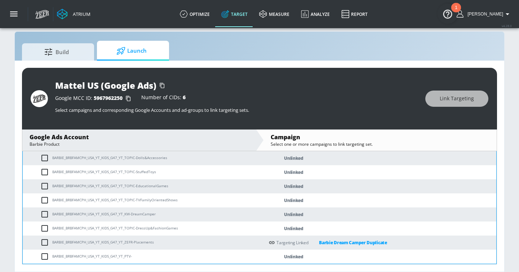
scroll to position [1740, 0]
click at [44, 241] on input "checkbox" at bounding box center [46, 242] width 12 height 9
checkbox input "true"
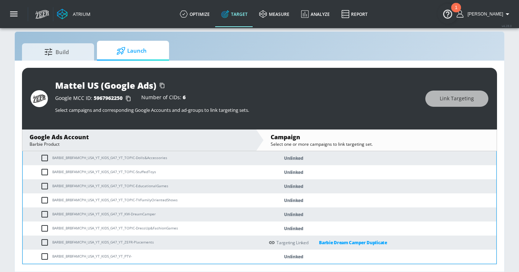
checkbox input "true"
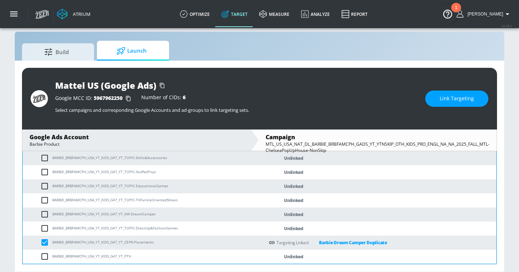
click at [446, 105] on button "Link Targeting" at bounding box center [456, 98] width 63 height 16
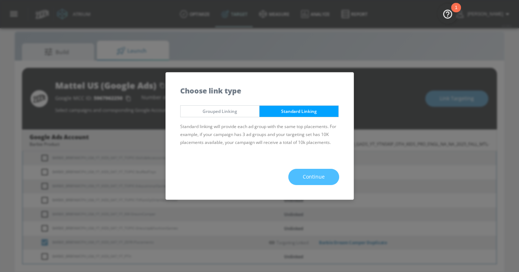
click at [302, 173] on button "Continue" at bounding box center [313, 177] width 51 height 16
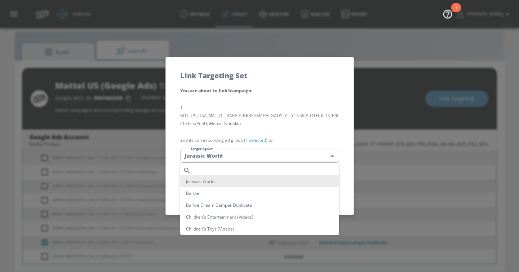
click at [288, 156] on body "Atrium optimize Target measure Analyze Report optimize Target measure Analyze R…" at bounding box center [259, 131] width 519 height 282
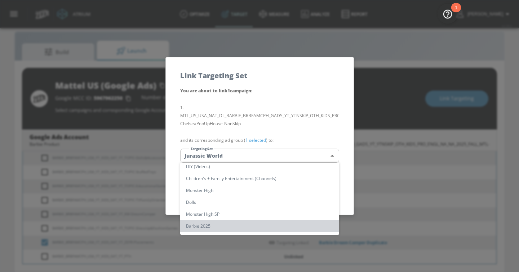
click at [254, 227] on li "Barbie 2025" at bounding box center [259, 226] width 159 height 12
type input "79d1994b-bed5-4480-bd9c-5abb27642d04"
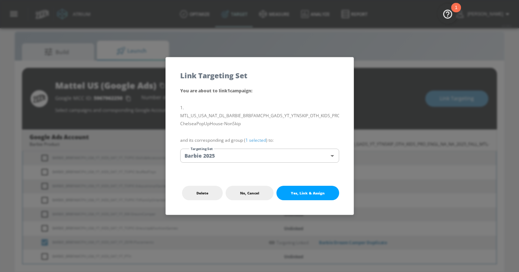
click at [309, 195] on span "Yes, Link & Assign" at bounding box center [308, 193] width 34 height 6
checkbox input "true"
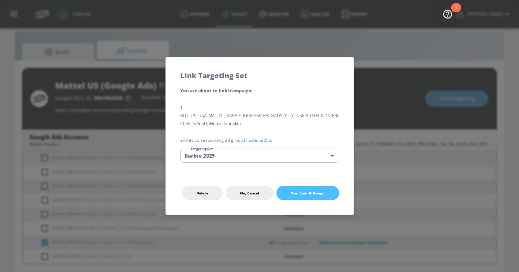
checkbox input "true"
checkbox input "false"
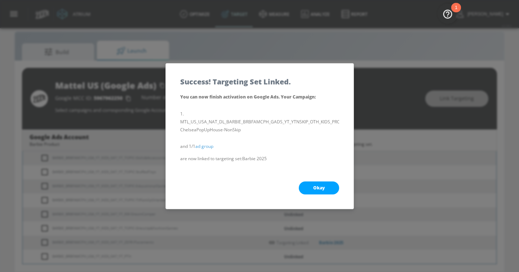
click at [310, 186] on button "Okay" at bounding box center [319, 187] width 40 height 13
checkbox input "true"
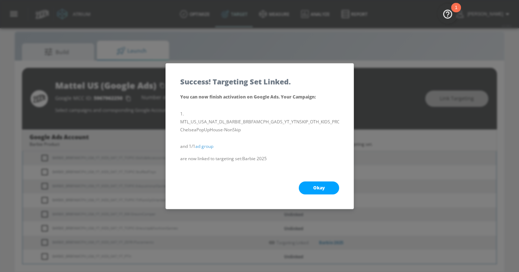
checkbox input "true"
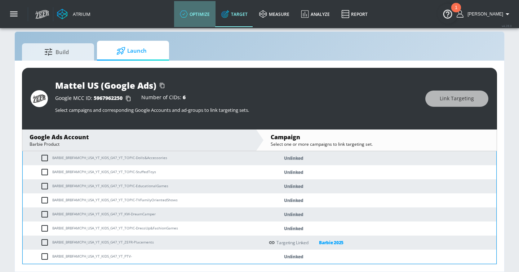
click at [215, 13] on link "optimize" at bounding box center [194, 14] width 41 height 26
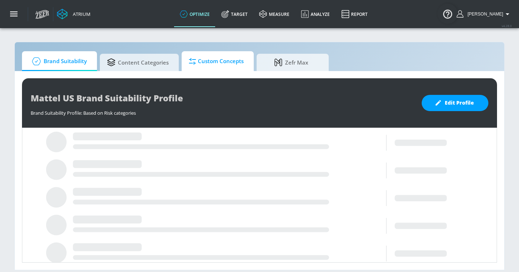
click at [212, 61] on span "Custom Concepts" at bounding box center [216, 61] width 55 height 17
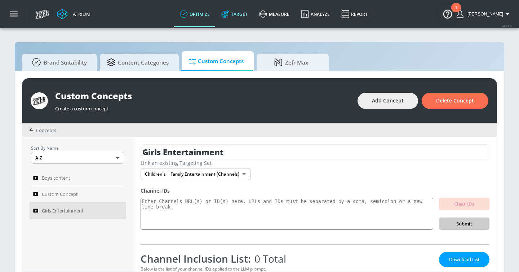
click at [251, 14] on link "Target" at bounding box center [235, 14] width 38 height 26
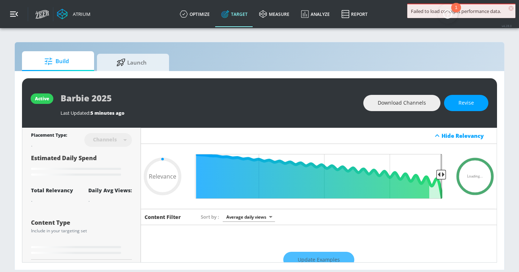
click at [13, 19] on button "button" at bounding box center [14, 14] width 28 height 28
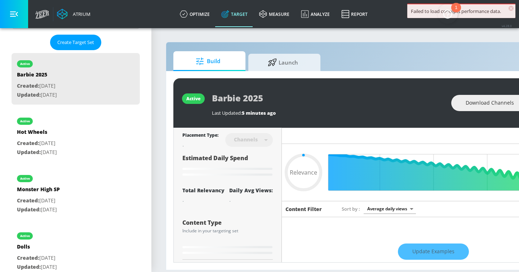
type input "0.65"
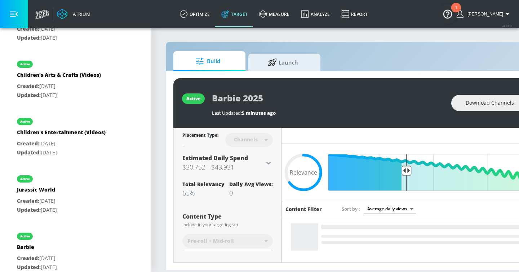
scroll to position [777, 0]
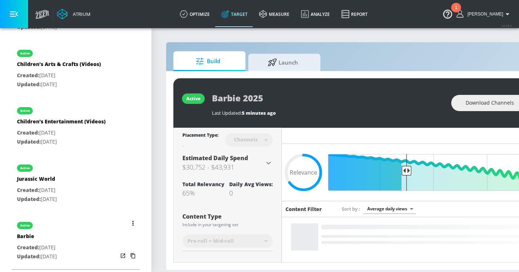
click at [57, 226] on div "active" at bounding box center [37, 223] width 40 height 18
type input "Barbie"
type input "videos"
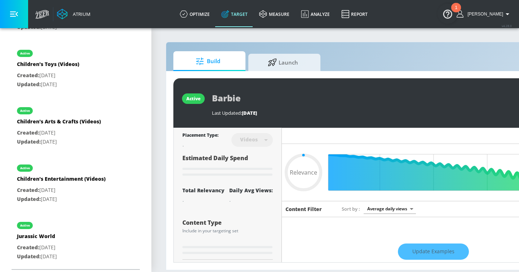
type input "0.65"
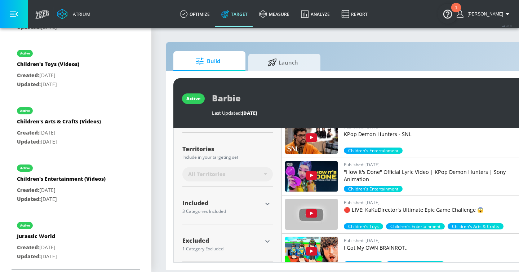
scroll to position [0, 88]
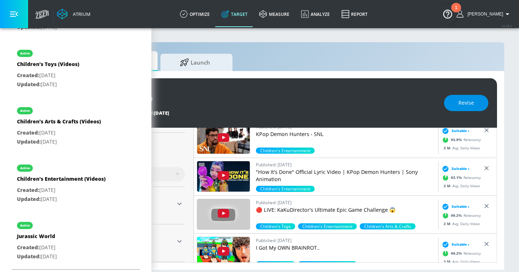
click at [465, 105] on span "Revise" at bounding box center [467, 102] width 16 height 9
click at [18, 16] on icon "button" at bounding box center [14, 14] width 8 height 8
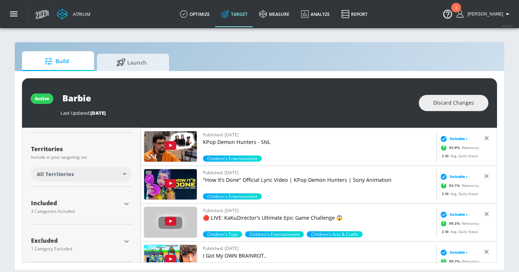
scroll to position [0, 0]
type input "Barbie 2025"
type input "channels"
type input "0.05"
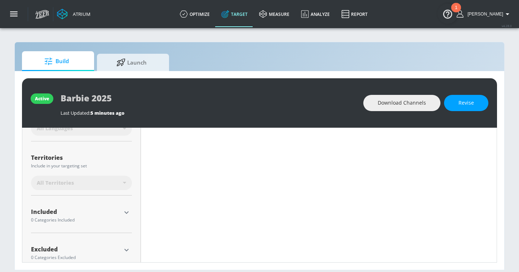
scroll to position [181, 0]
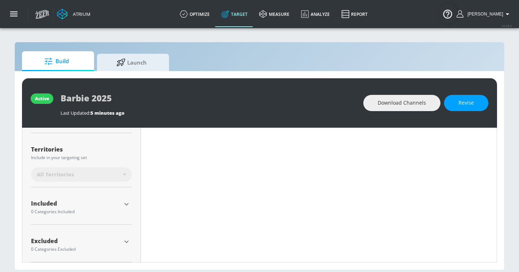
type input "Barbie"
type input "videos"
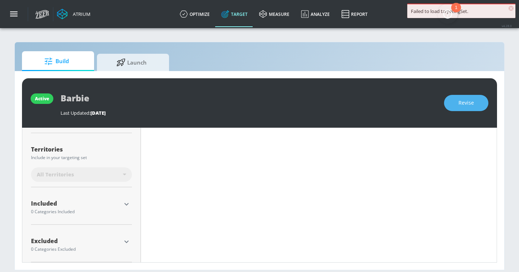
click at [466, 103] on span "Revise" at bounding box center [467, 102] width 16 height 9
click at [127, 239] on icon "button" at bounding box center [126, 241] width 9 height 9
click at [126, 202] on icon "button" at bounding box center [126, 204] width 9 height 9
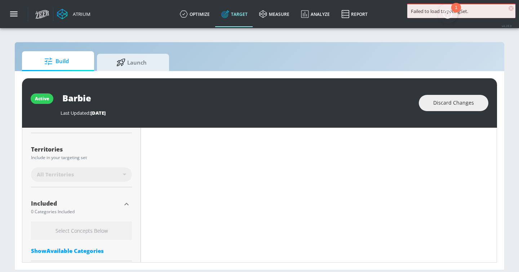
scroll to position [223, 0]
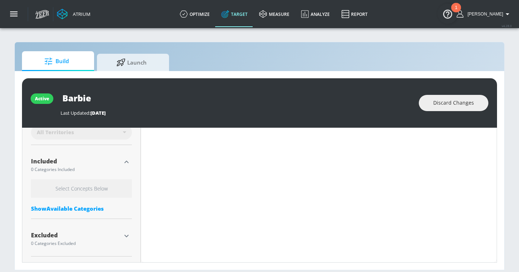
click at [76, 210] on div "Show Available Categories" at bounding box center [81, 208] width 101 height 7
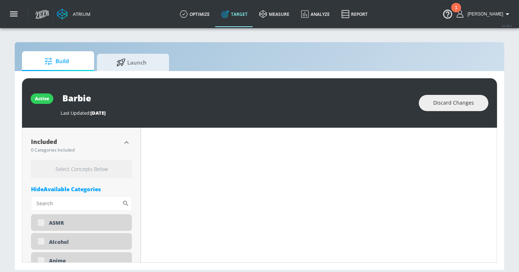
scroll to position [242, 0]
type input "0.65"
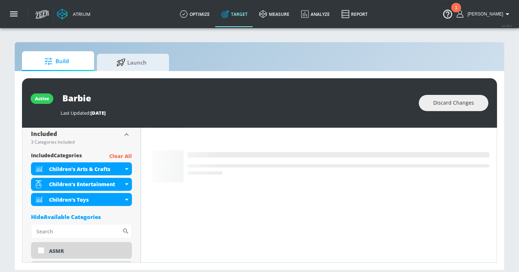
scroll to position [234, 0]
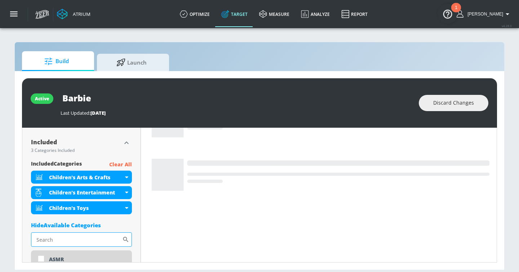
click at [52, 243] on input "Sort By" at bounding box center [76, 239] width 91 height 14
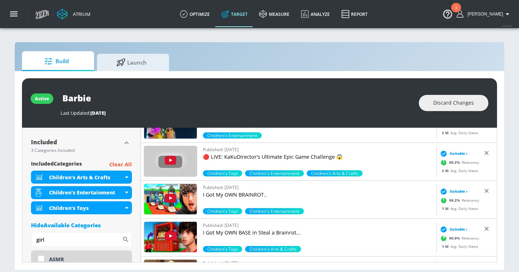
type input "girl"
click at [17, 189] on div "active Barbie Last Updated: 115 days ago Discard Changes Placement Type: 57K Vi…" at bounding box center [260, 170] width 490 height 199
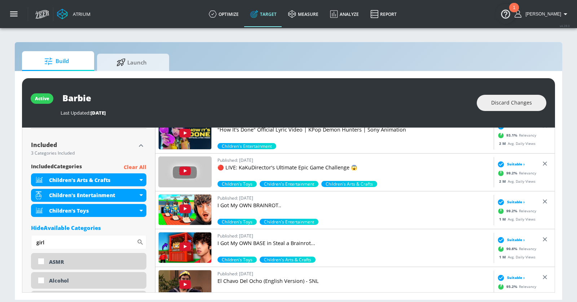
scroll to position [227, 0]
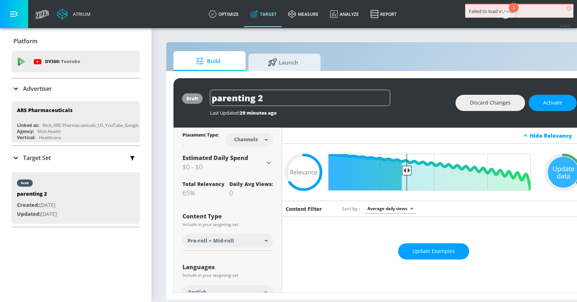
click at [17, 13] on icon "button" at bounding box center [14, 14] width 8 height 8
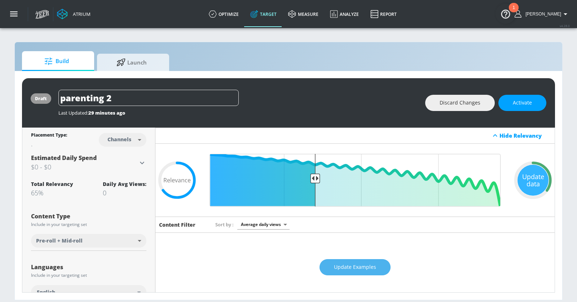
click at [365, 272] on button "Update Examples" at bounding box center [354, 267] width 71 height 16
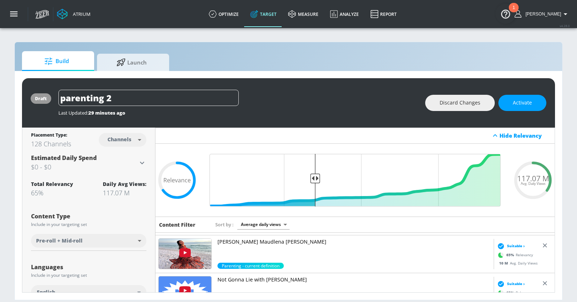
scroll to position [72, 0]
click at [258, 239] on p "[PERSON_NAME] Maudlena [PERSON_NAME]" at bounding box center [353, 242] width 273 height 7
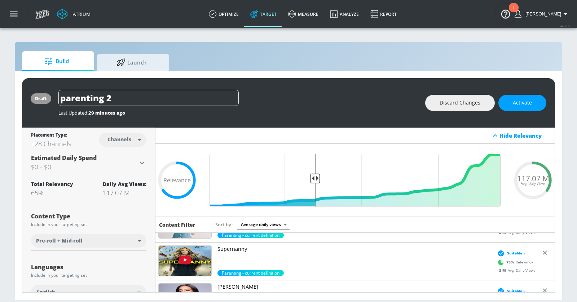
scroll to position [194, 0]
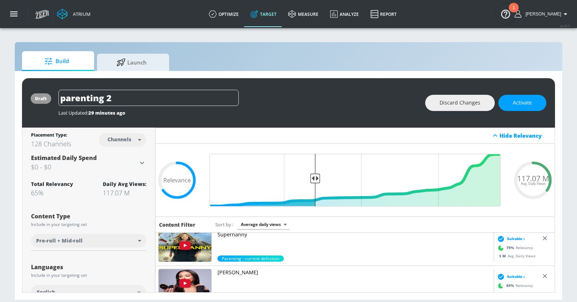
click at [232, 270] on p "[PERSON_NAME]" at bounding box center [353, 272] width 273 height 7
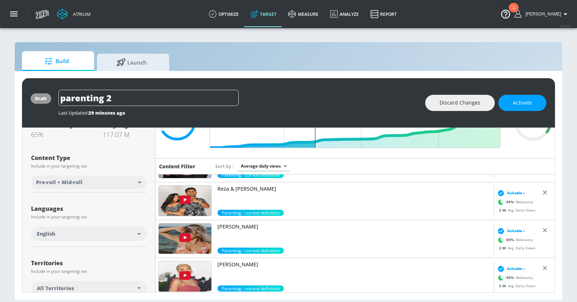
scroll to position [258, 0]
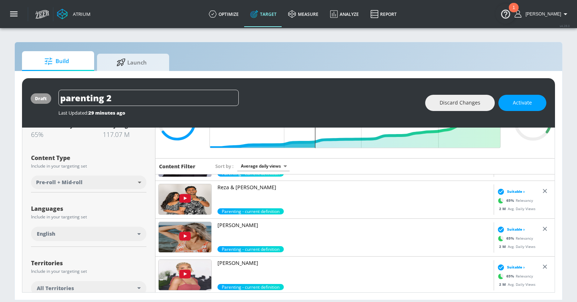
click at [234, 227] on p "[PERSON_NAME]" at bounding box center [353, 225] width 273 height 7
